Goal: Transaction & Acquisition: Purchase product/service

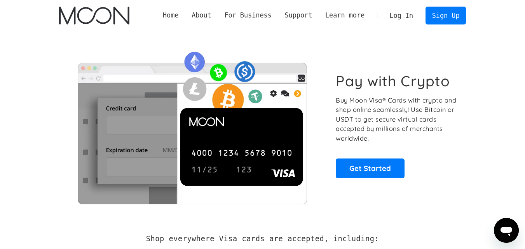
click at [405, 14] on link "Log In" at bounding box center [401, 15] width 37 height 17
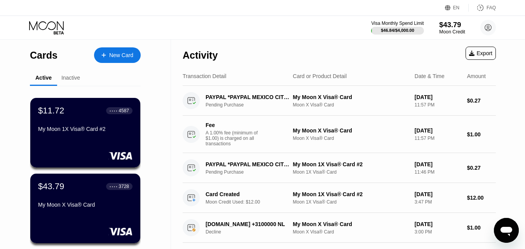
click at [446, 29] on div "$43.79" at bounding box center [452, 25] width 26 height 8
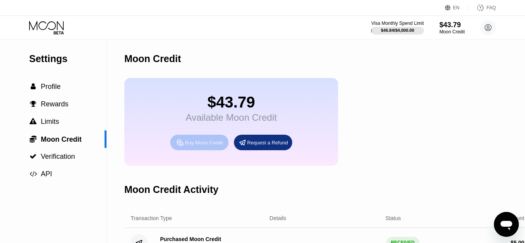
click at [209, 146] on div "Buy Moon Credit" at bounding box center [204, 143] width 38 height 7
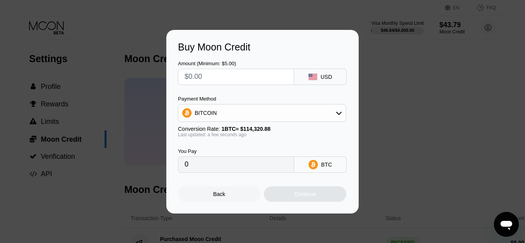
click at [258, 116] on div "BITCOIN" at bounding box center [261, 113] width 167 height 16
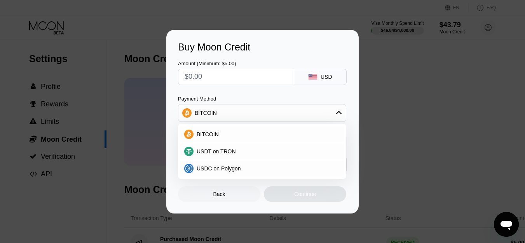
click at [211, 185] on div "Back Continue" at bounding box center [262, 187] width 169 height 29
click at [211, 171] on span "USDC on Polygon" at bounding box center [219, 169] width 44 height 6
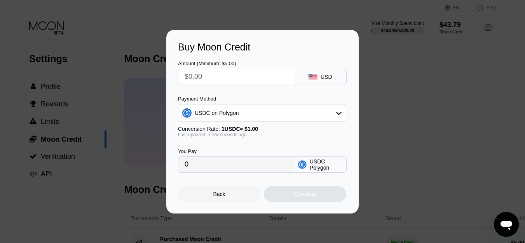
click at [229, 77] on input "text" at bounding box center [236, 77] width 103 height 16
click at [208, 196] on div "Back" at bounding box center [219, 195] width 82 height 16
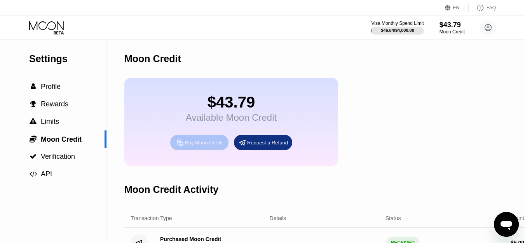
click at [204, 146] on div "Buy Moon Credit" at bounding box center [204, 143] width 38 height 7
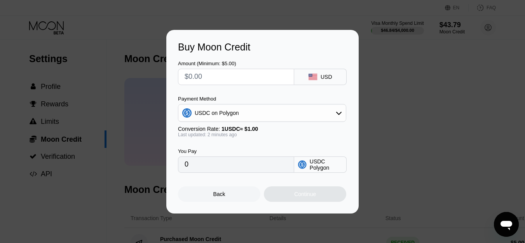
click at [237, 79] on input "text" at bounding box center [236, 77] width 103 height 16
type input "$9"
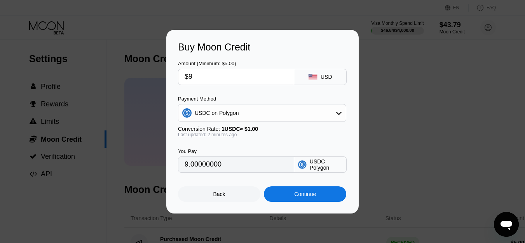
type input "9.00000000"
type input "$9.5"
type input "9.50000000"
type input "$9.5"
click at [280, 197] on div "Continue" at bounding box center [305, 195] width 82 height 16
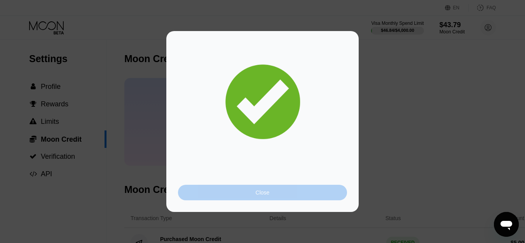
click at [264, 195] on div "Close" at bounding box center [263, 193] width 14 height 6
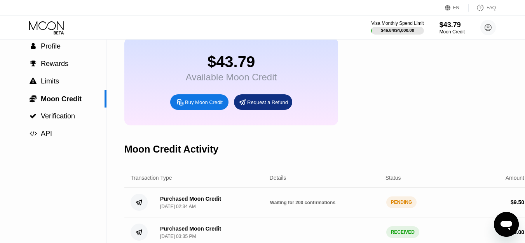
scroll to position [78, 0]
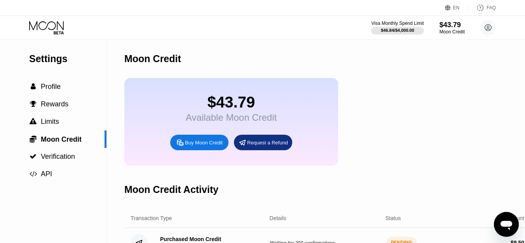
click at [63, 25] on icon at bounding box center [47, 28] width 36 height 14
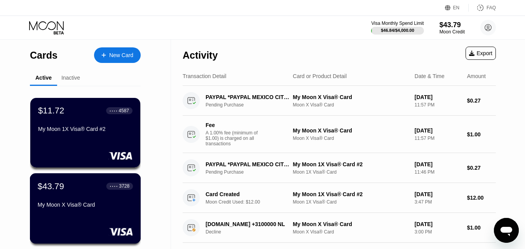
click at [59, 201] on div "$43.79 ● ● ● ● 3728 My Moon X Visa® Card" at bounding box center [85, 196] width 95 height 30
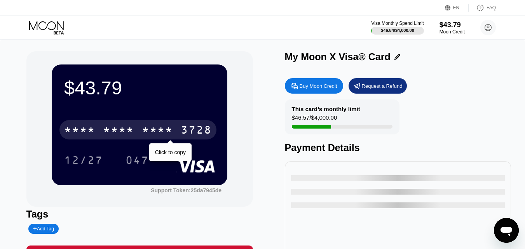
click at [133, 135] on div "* * * *" at bounding box center [118, 131] width 31 height 12
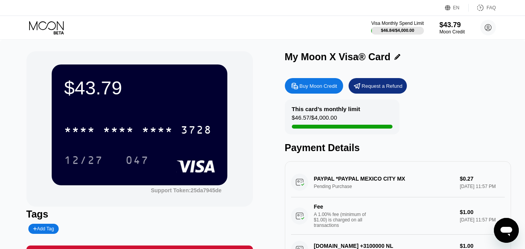
scroll to position [78, 0]
click at [443, 29] on div "Moon Credit" at bounding box center [452, 31] width 26 height 5
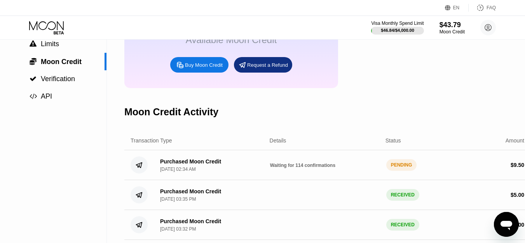
scroll to position [78, 5]
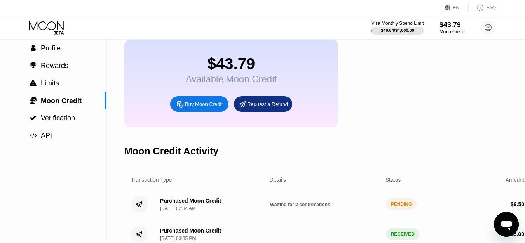
scroll to position [39, 0]
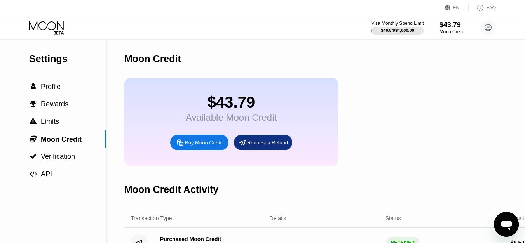
click at [64, 29] on icon at bounding box center [47, 28] width 36 height 14
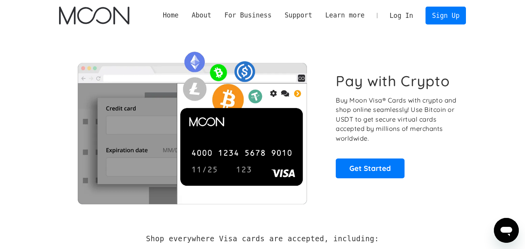
click at [405, 19] on link "Log In" at bounding box center [401, 15] width 37 height 17
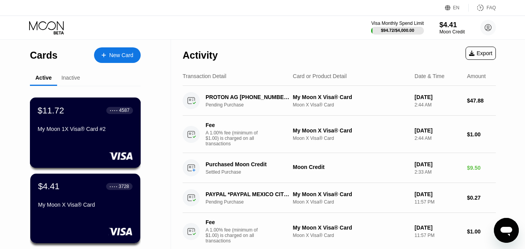
click at [94, 127] on div "$11.72 ● ● ● ● 4587 My Moon 1X Visa® Card #2" at bounding box center [85, 120] width 95 height 30
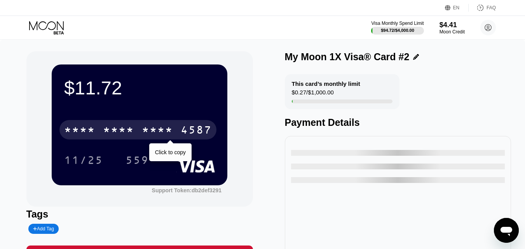
click at [115, 136] on div "* * * *" at bounding box center [118, 131] width 31 height 12
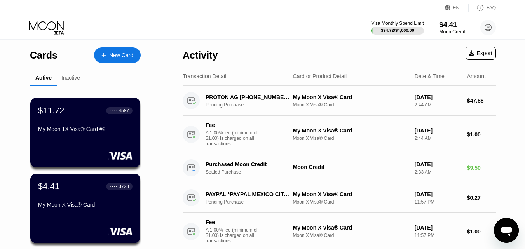
click at [439, 26] on div "$4.41" at bounding box center [452, 25] width 26 height 8
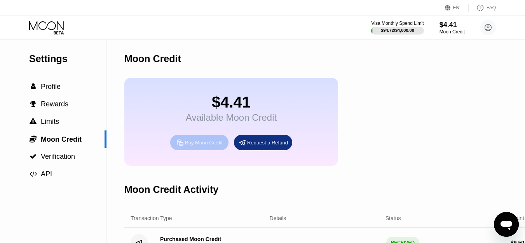
click at [196, 146] on div "Buy Moon Credit" at bounding box center [204, 143] width 38 height 7
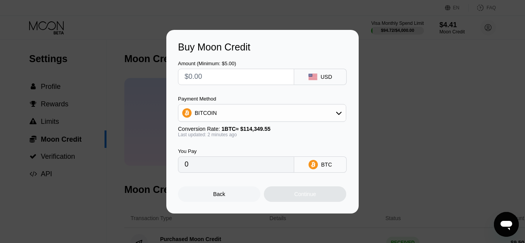
click at [234, 114] on div "BITCOIN" at bounding box center [261, 113] width 167 height 16
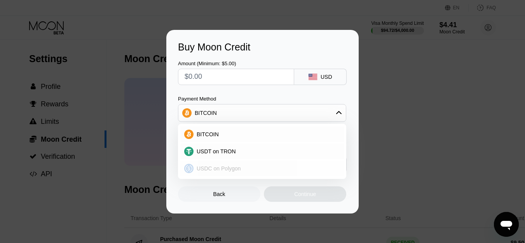
click at [210, 167] on span "USDC on Polygon" at bounding box center [219, 169] width 44 height 6
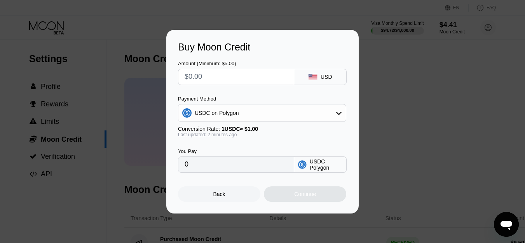
click at [216, 78] on input "text" at bounding box center [236, 77] width 103 height 16
type input "$1"
type input "1.00000000"
type input "$10"
type input "10.00000000"
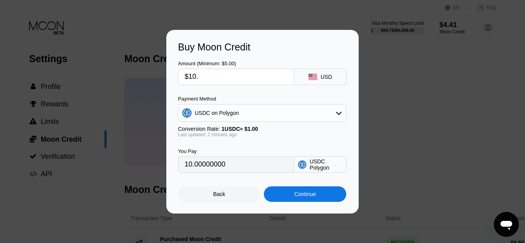
type input "$10.4"
type input "10.40000000"
type input "$10.49"
type input "10.49000000"
type input "$10.4"
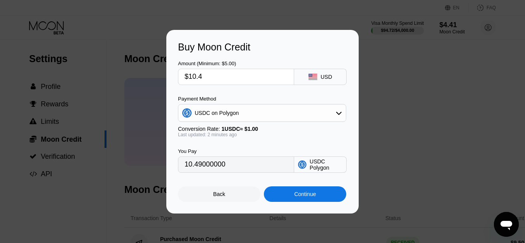
type input "10.40000000"
type input "$10.48"
type input "10.48000000"
type input "$10.483"
type input "10.48300000"
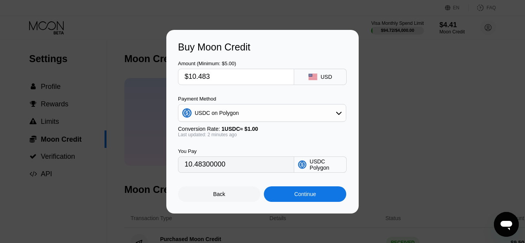
type input "$10.483"
click at [301, 197] on div "Continue" at bounding box center [305, 194] width 22 height 6
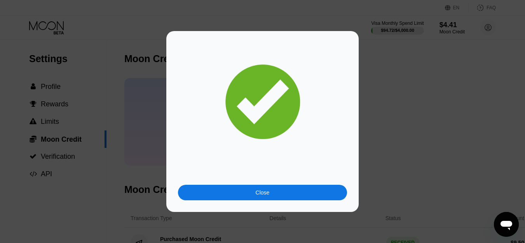
click at [264, 190] on div "Close" at bounding box center [263, 193] width 14 height 6
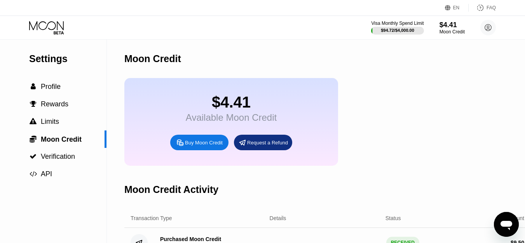
click at [54, 27] on icon at bounding box center [47, 28] width 36 height 14
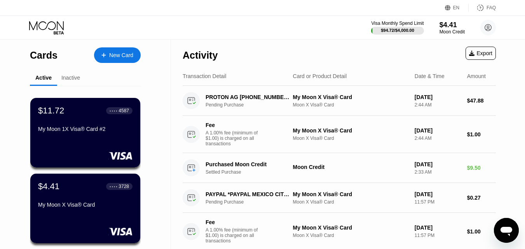
click at [105, 139] on div "$11.72 ● ● ● ● 4587 My Moon 1X Visa® Card #2" at bounding box center [85, 133] width 110 height 70
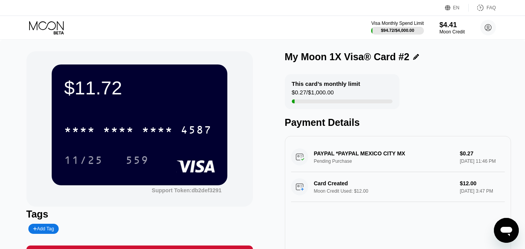
click at [56, 28] on icon at bounding box center [47, 28] width 36 height 14
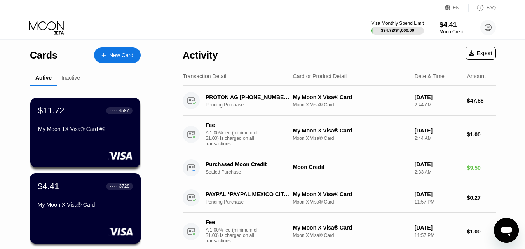
click at [79, 202] on div "$4.41 ● ● ● ● 3728 My Moon X Visa® Card" at bounding box center [85, 196] width 95 height 30
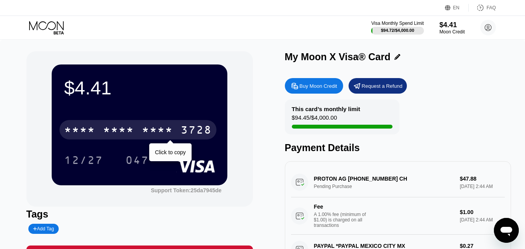
click at [130, 131] on div "* * * *" at bounding box center [118, 131] width 31 height 12
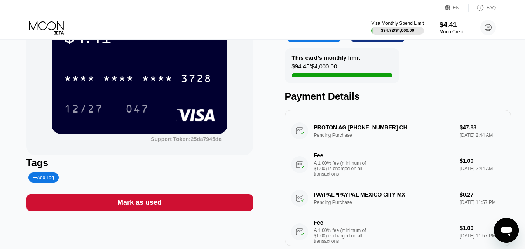
scroll to position [39, 0]
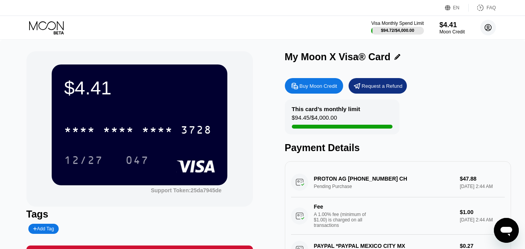
click at [493, 28] on circle at bounding box center [488, 28] width 16 height 16
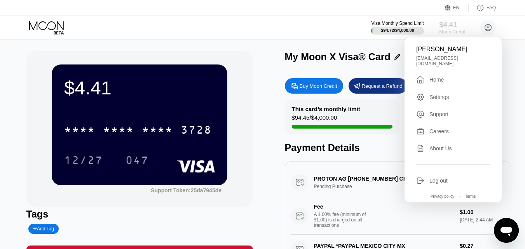
click at [442, 26] on div "$4.41" at bounding box center [452, 25] width 26 height 8
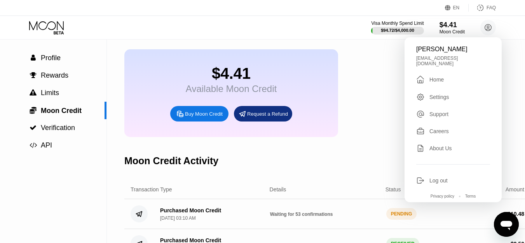
scroll to position [78, 0]
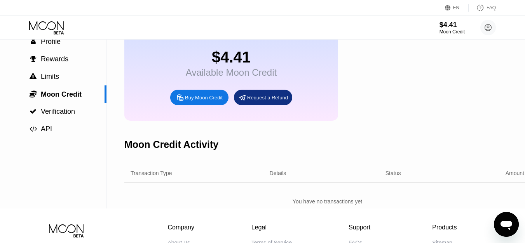
scroll to position [140, 0]
